Goal: Task Accomplishment & Management: Manage account settings

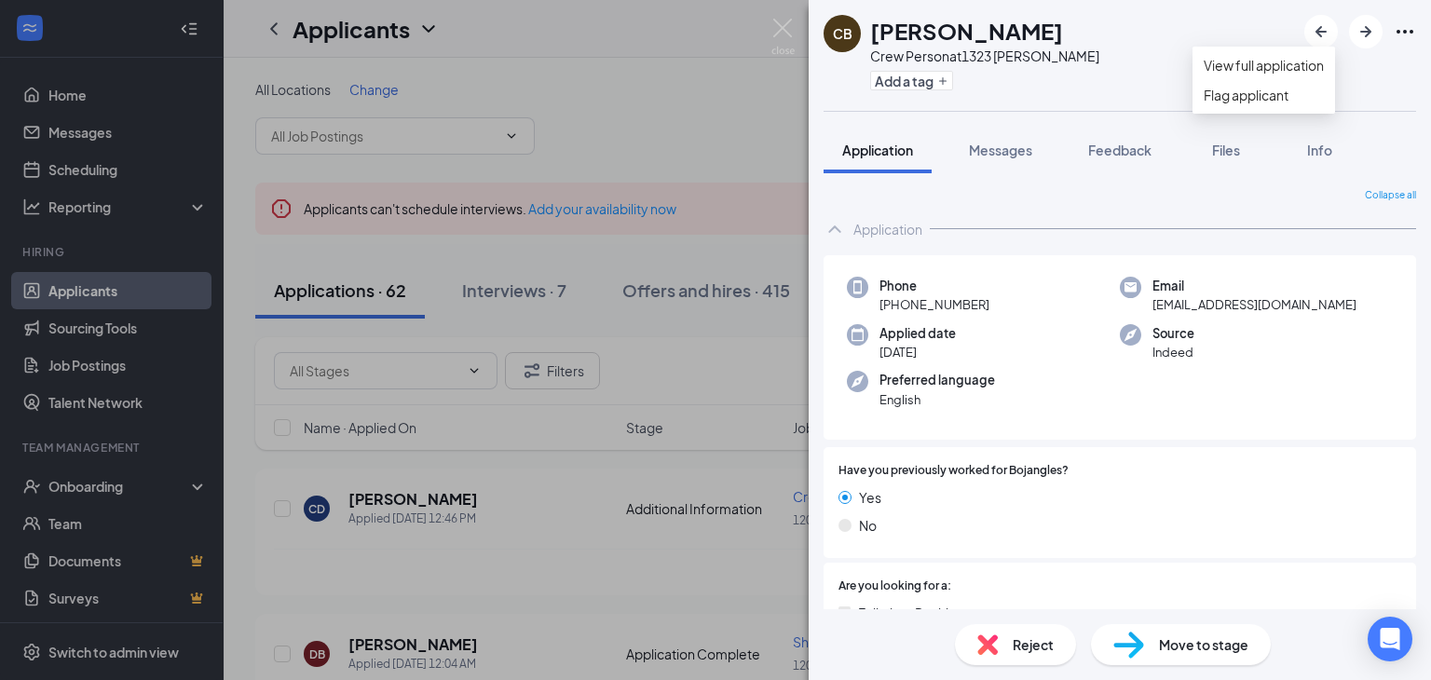
click at [1408, 31] on icon "Ellipses" at bounding box center [1404, 31] width 22 height 22
click at [787, 27] on img at bounding box center [782, 37] width 23 height 36
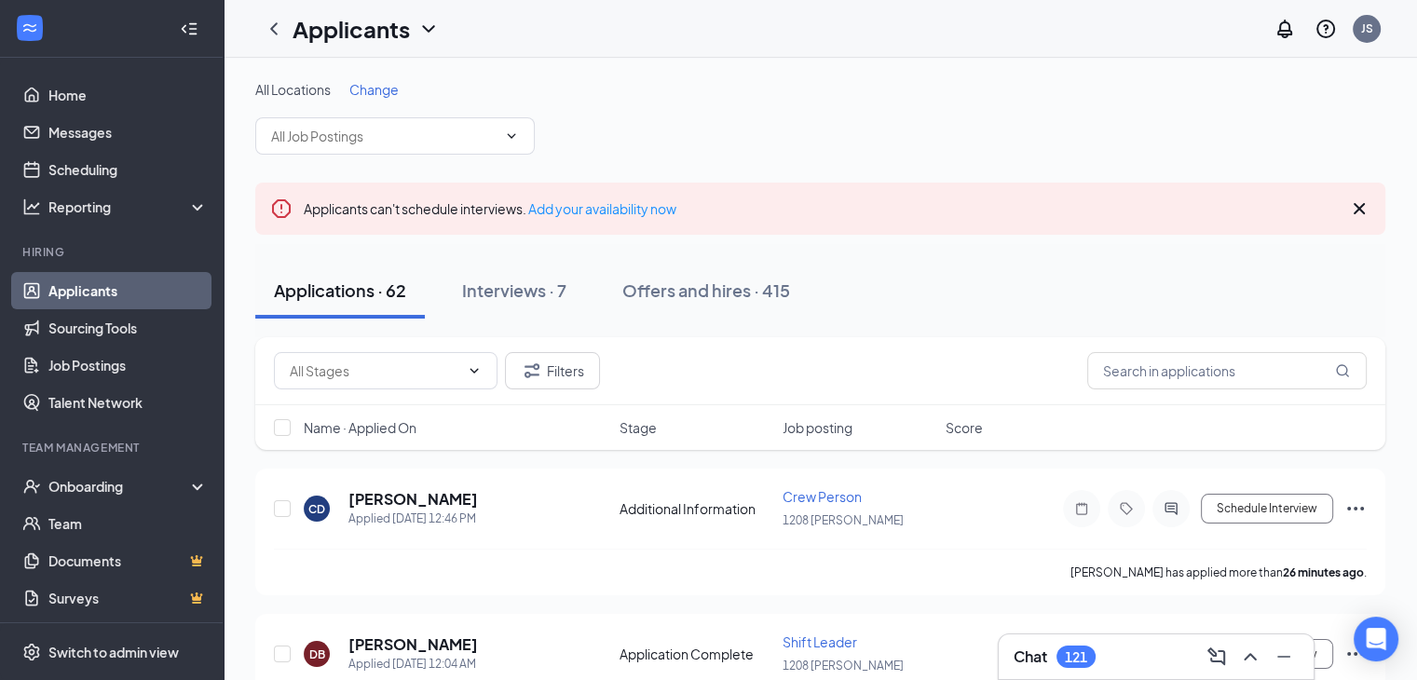
click at [105, 279] on link "Applicants" at bounding box center [127, 290] width 159 height 37
click at [1130, 370] on input "text" at bounding box center [1226, 370] width 279 height 37
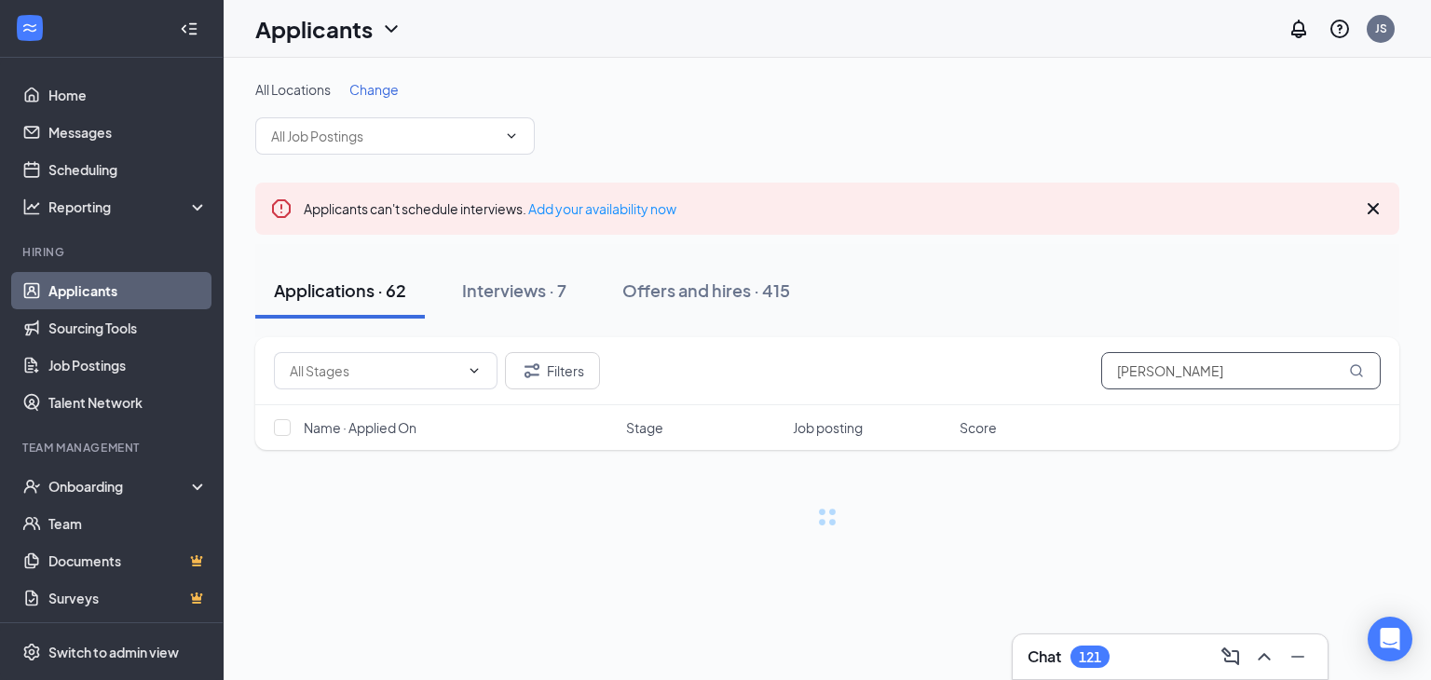
type input "[PERSON_NAME]"
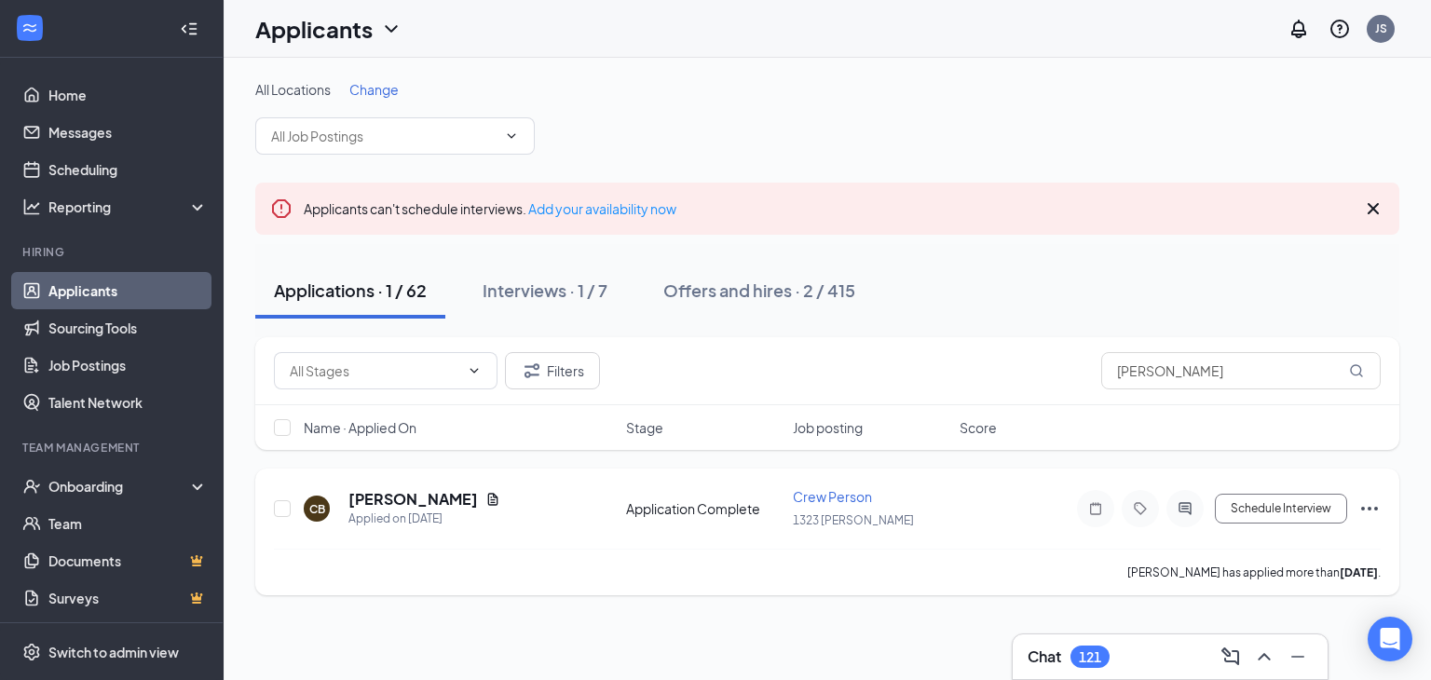
click at [1376, 514] on icon "Ellipses" at bounding box center [1369, 508] width 22 height 22
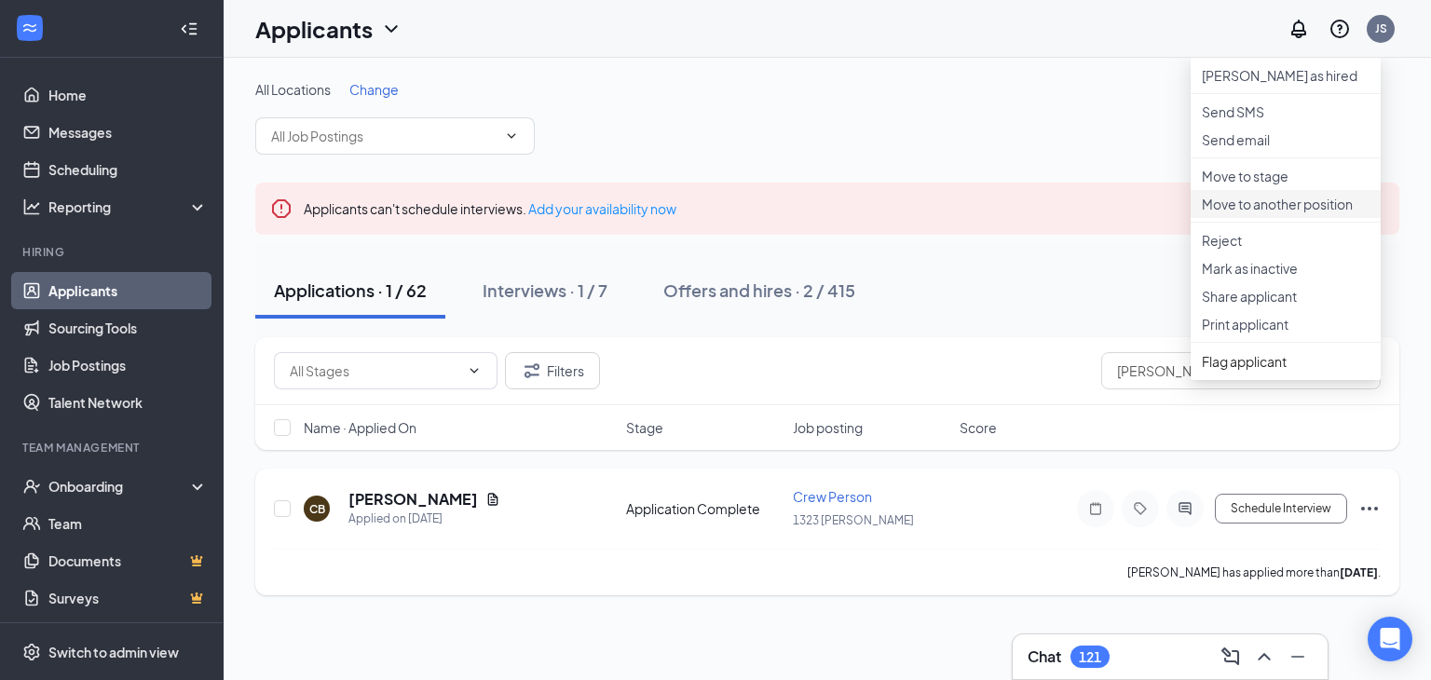
click at [1285, 213] on p "Move to another position" at bounding box center [1286, 204] width 168 height 19
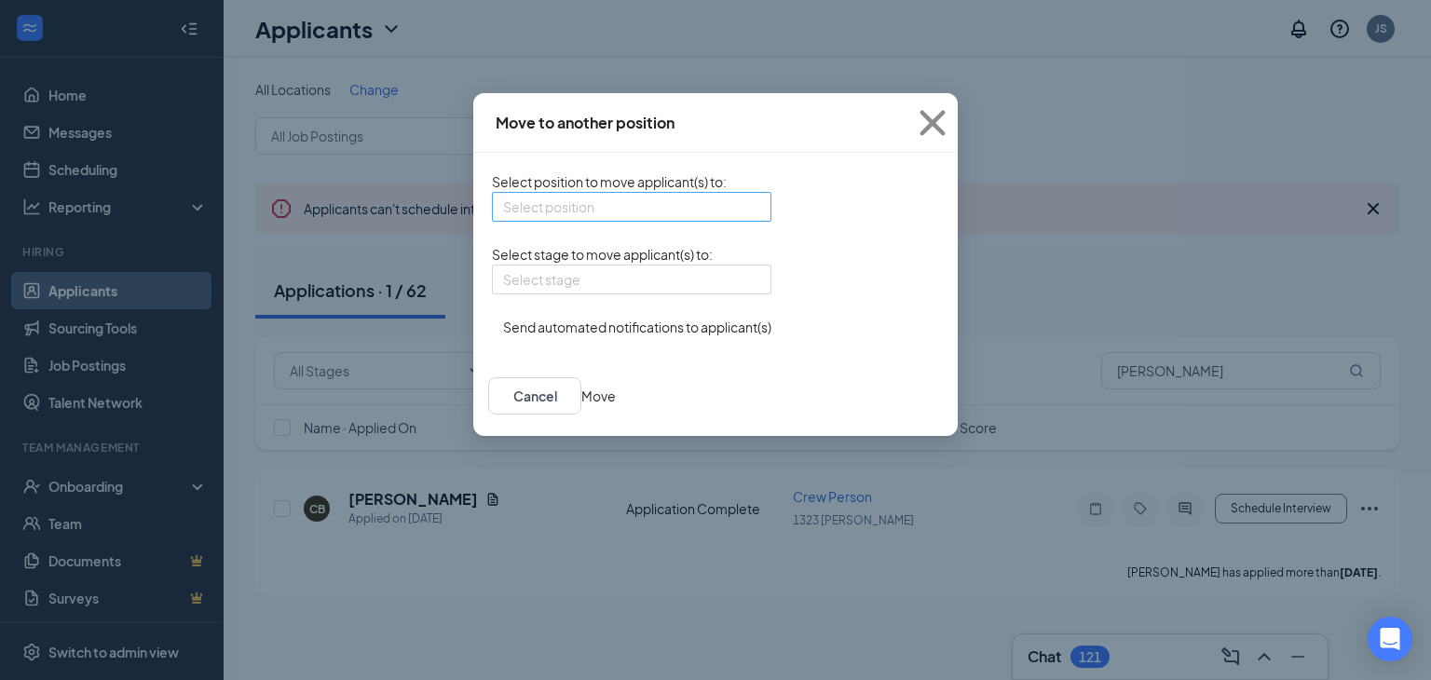
click at [617, 197] on div "Select position" at bounding box center [631, 207] width 279 height 30
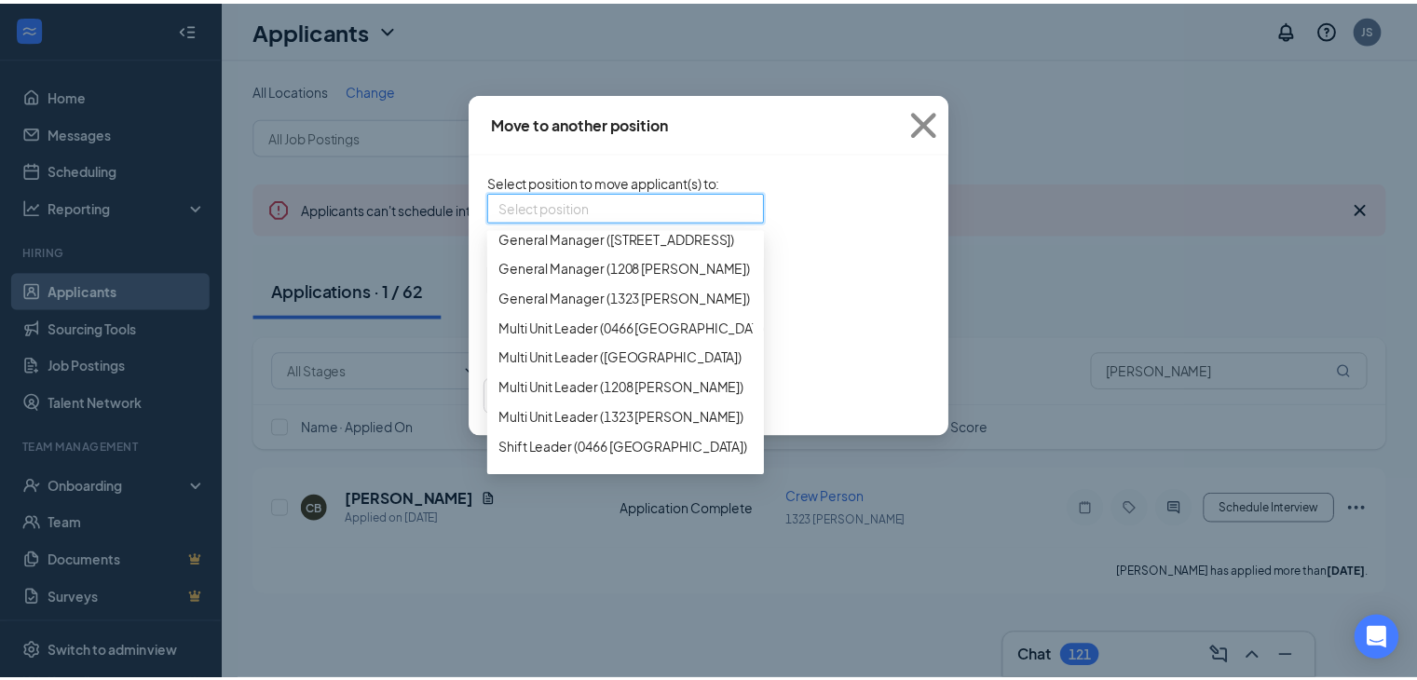
scroll to position [360, 0]
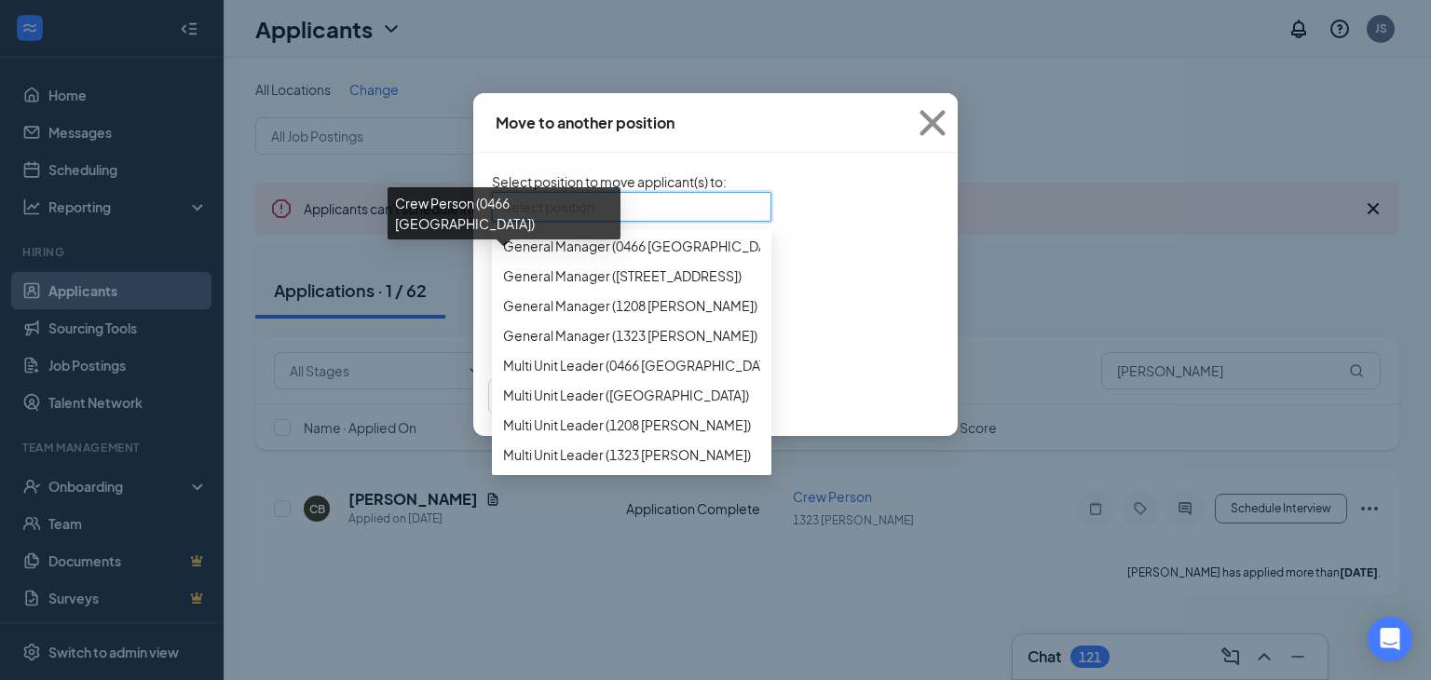
click at [559, 137] on span "Crew Person (0466 [GEOGRAPHIC_DATA])" at bounding box center [631, 126] width 256 height 20
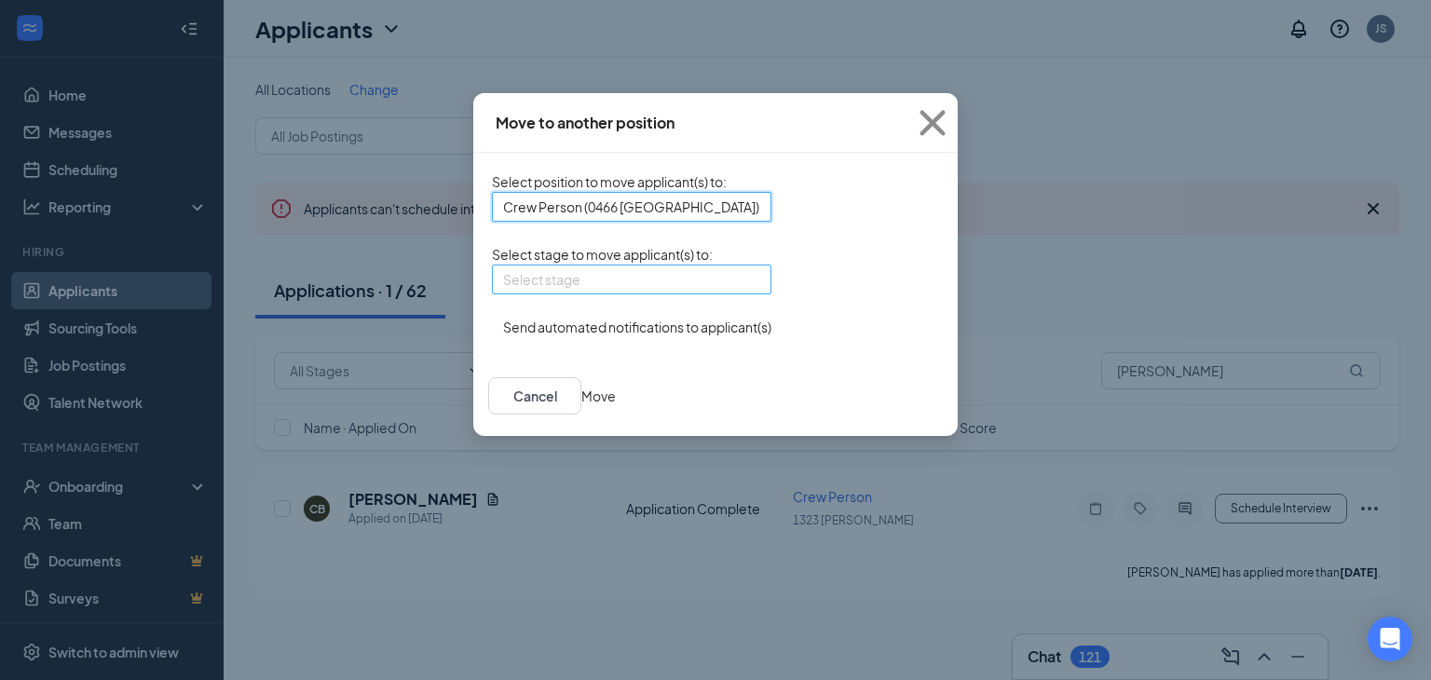
click at [578, 293] on input "search" at bounding box center [625, 279] width 244 height 28
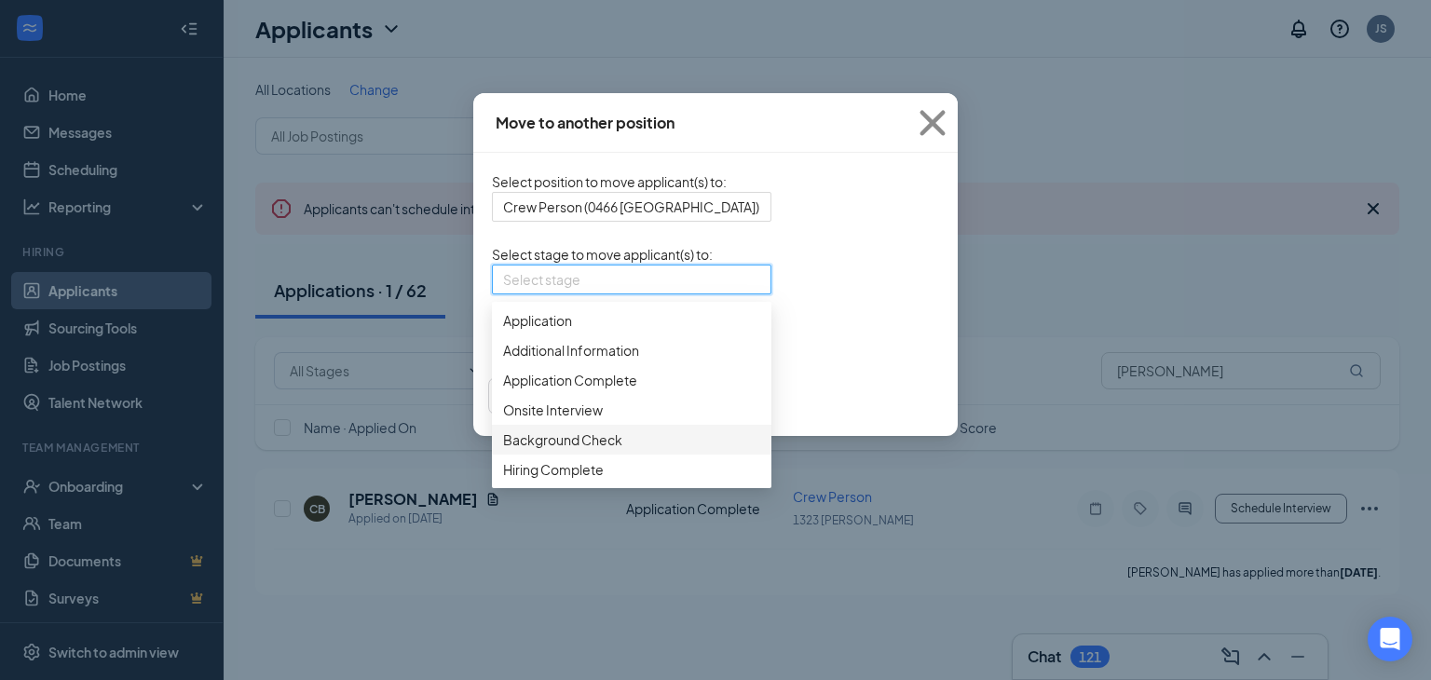
click at [543, 450] on span "Background Check" at bounding box center [631, 439] width 257 height 20
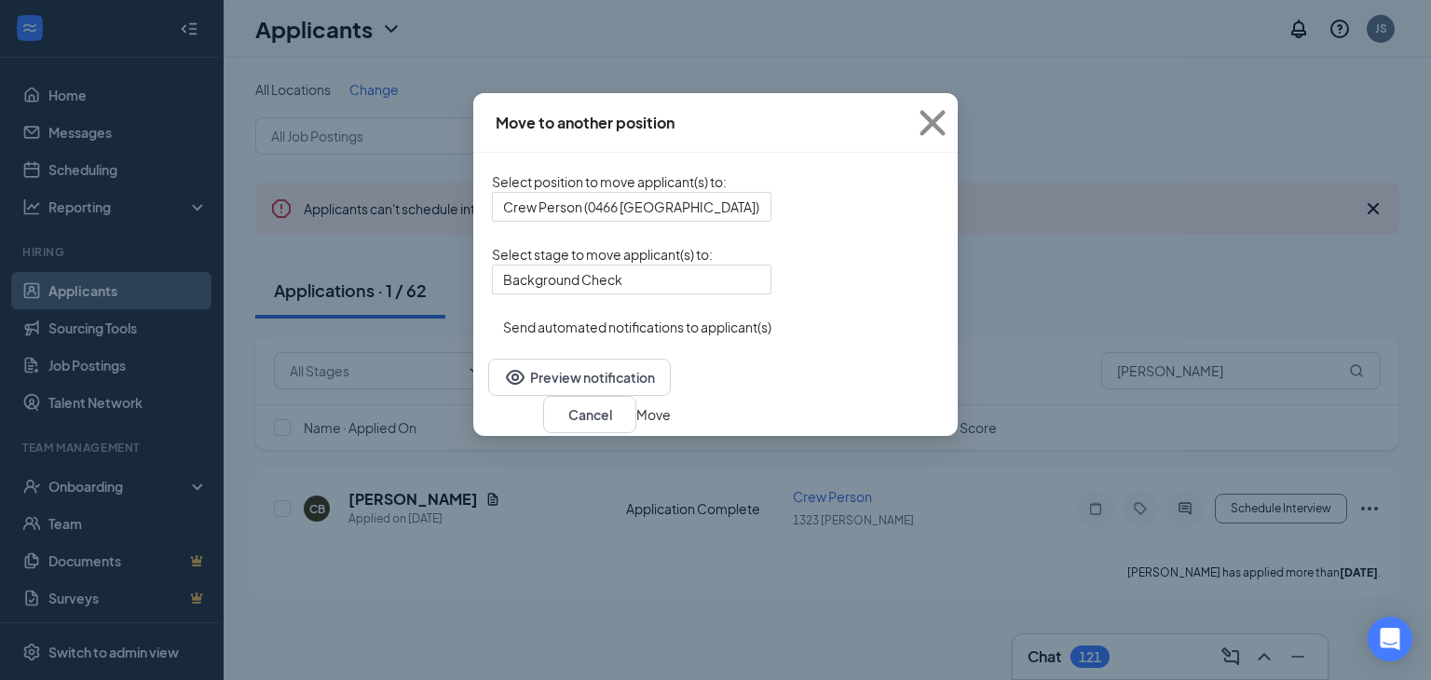
click at [671, 425] on button "Move" at bounding box center [653, 414] width 34 height 20
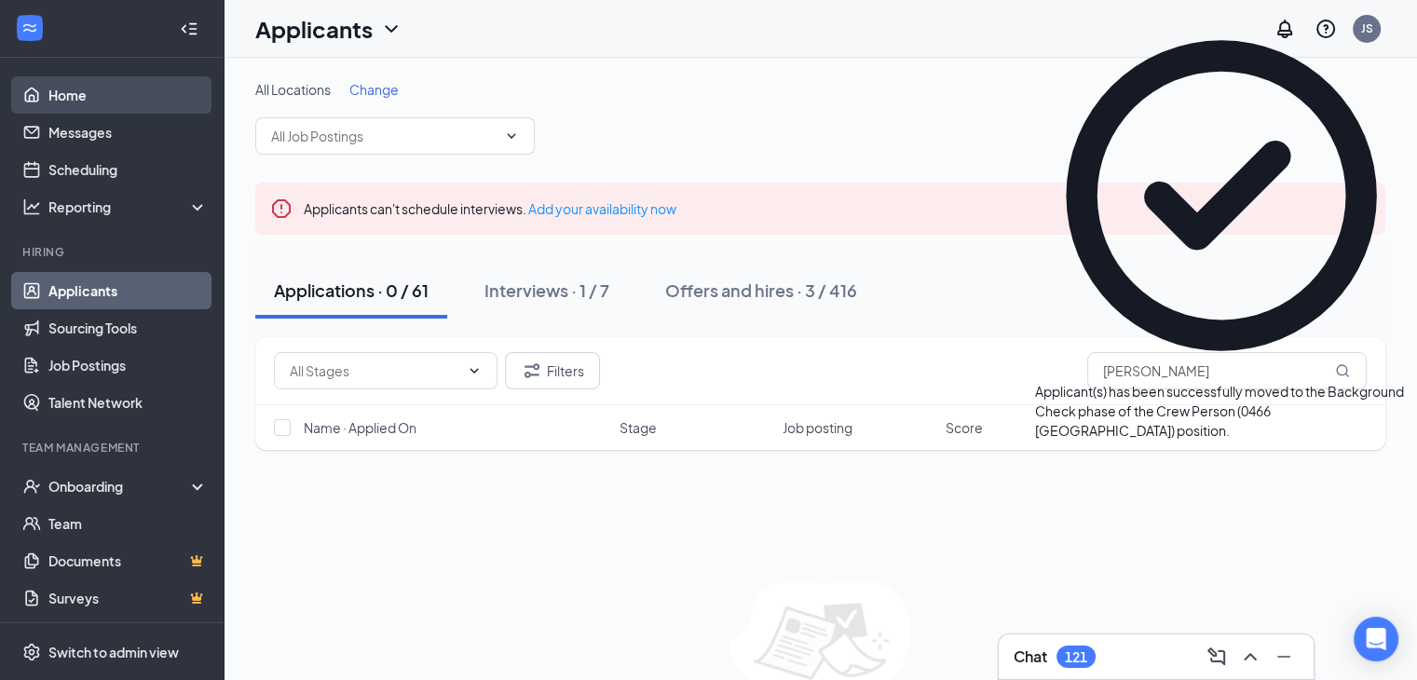
click at [70, 89] on link "Home" at bounding box center [127, 94] width 159 height 37
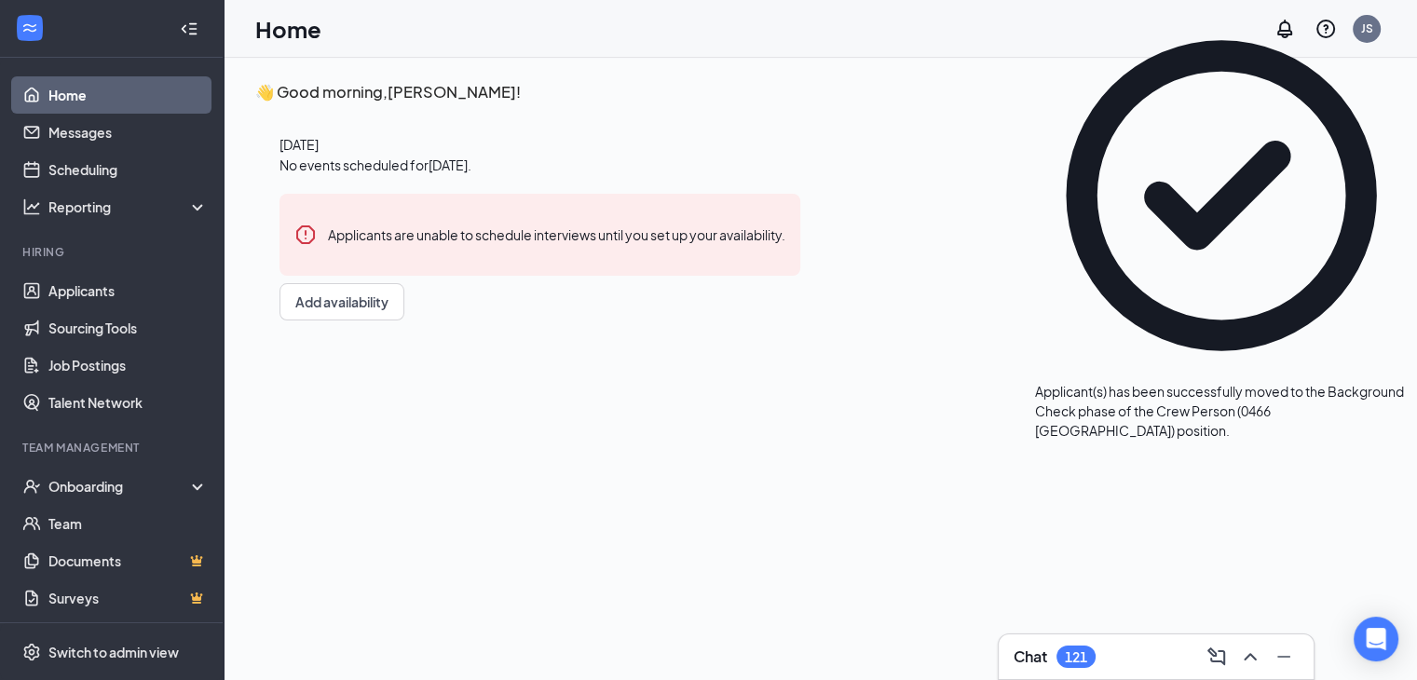
click at [1407, 382] on icon "Cross" at bounding box center [1407, 382] width 0 height 0
